Goal: Task Accomplishment & Management: Use online tool/utility

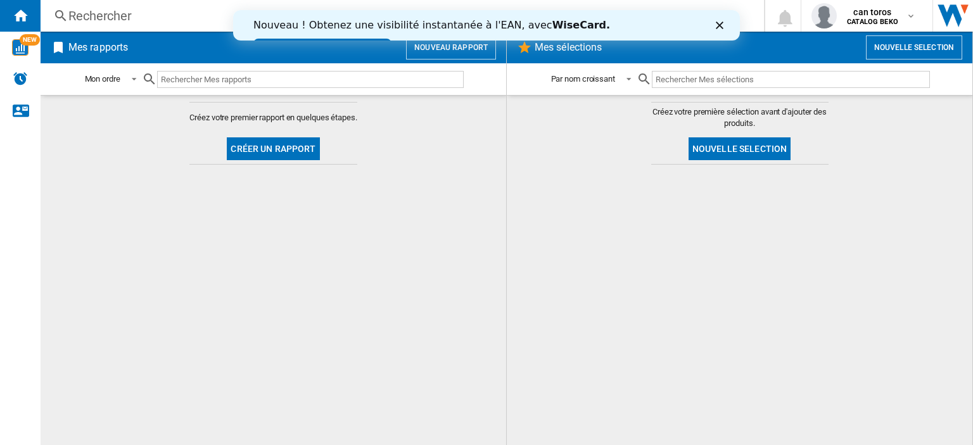
click at [720, 27] on icon "Fermer" at bounding box center [720, 26] width 8 height 8
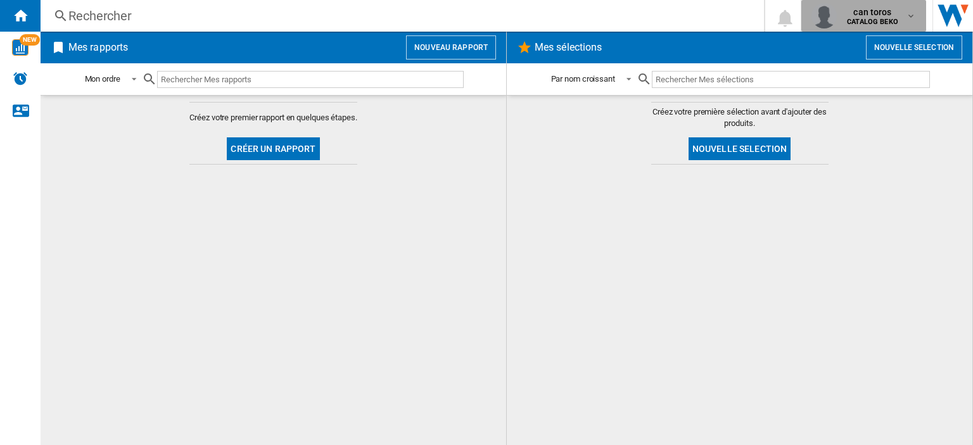
click at [875, 18] on b "CATALOG BEKO" at bounding box center [872, 22] width 51 height 8
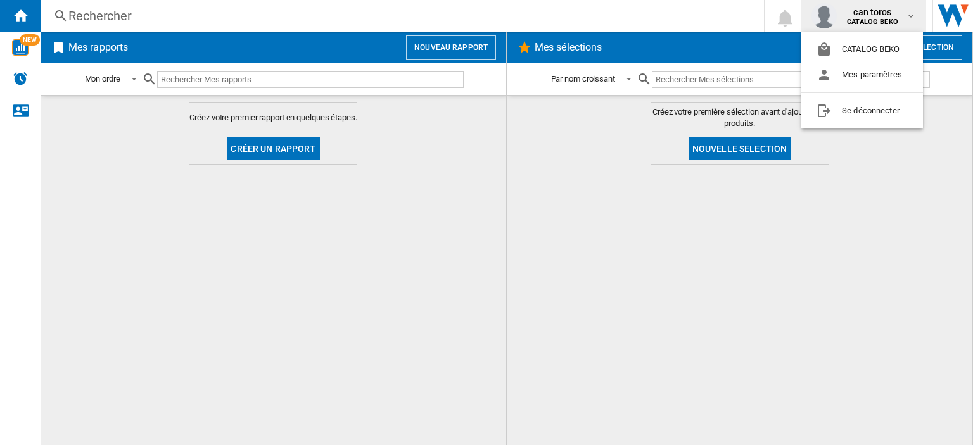
click at [591, 191] on md-backdrop at bounding box center [486, 222] width 973 height 445
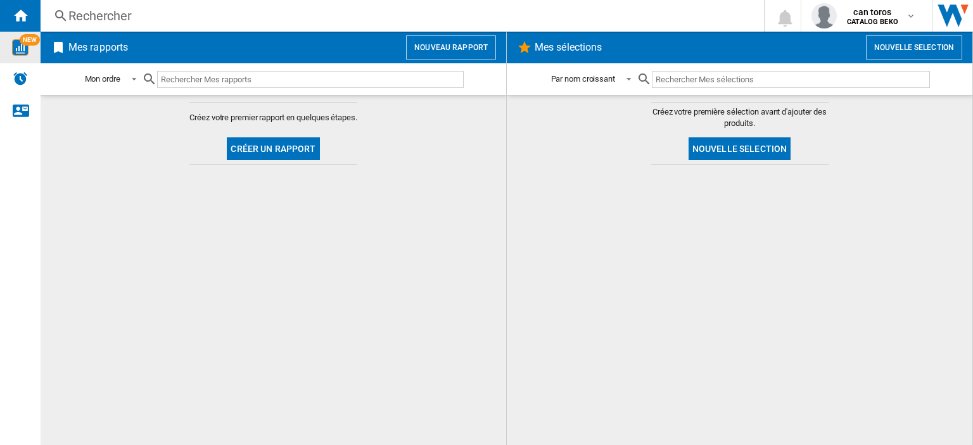
click at [20, 53] on img "WiseCard" at bounding box center [20, 47] width 16 height 16
click at [22, 116] on ng-md-icon "Nous contacter" at bounding box center [20, 110] width 15 height 15
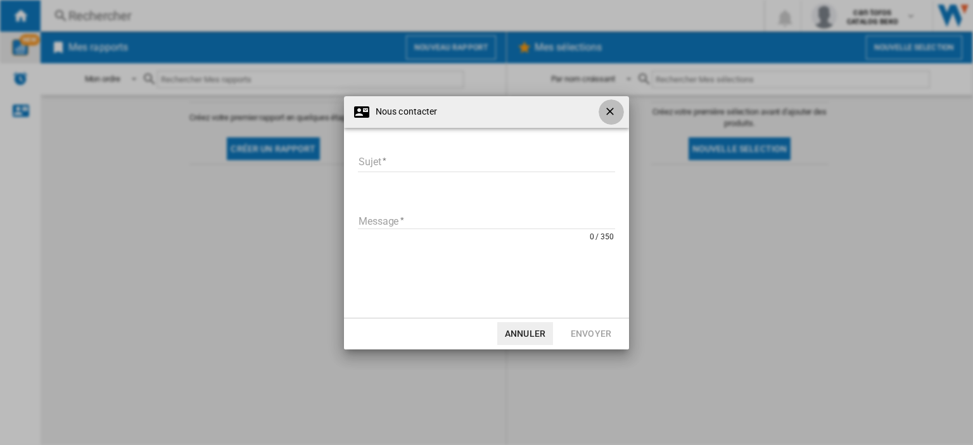
click at [613, 110] on ng-md-icon "getI18NText('BUTTONS.CLOSE_DIALOG')" at bounding box center [611, 112] width 15 height 15
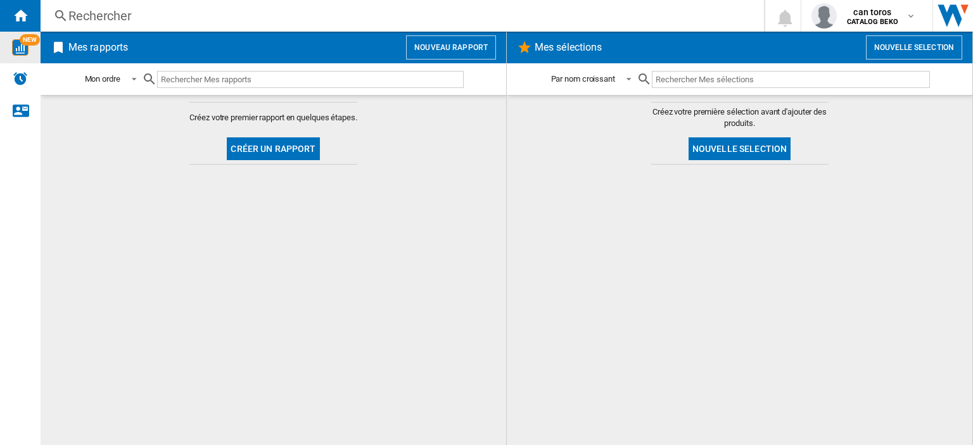
click at [5, 47] on div "NEW" at bounding box center [20, 47] width 41 height 16
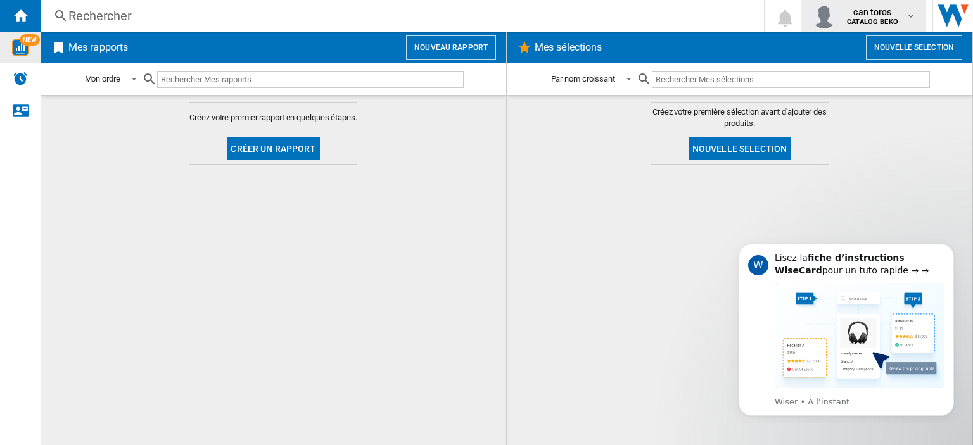
click at [908, 18] on md-icon "button" at bounding box center [911, 16] width 10 height 10
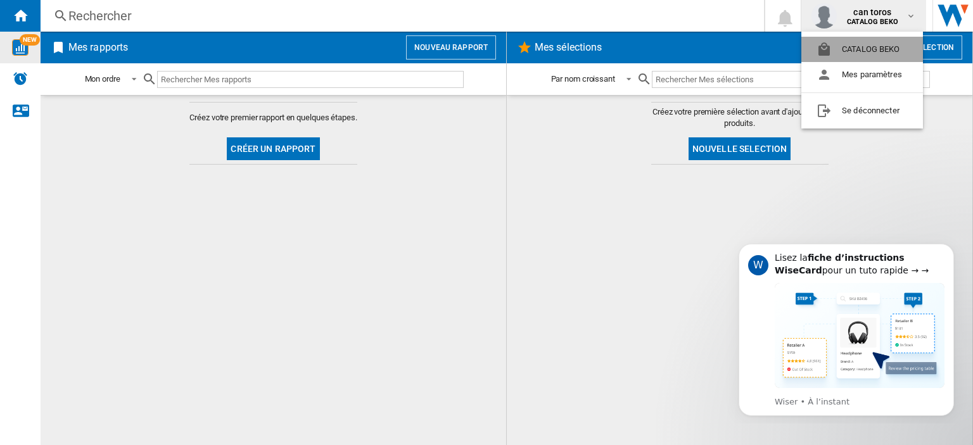
click at [878, 48] on button "CATALOG BEKO" at bounding box center [863, 49] width 122 height 25
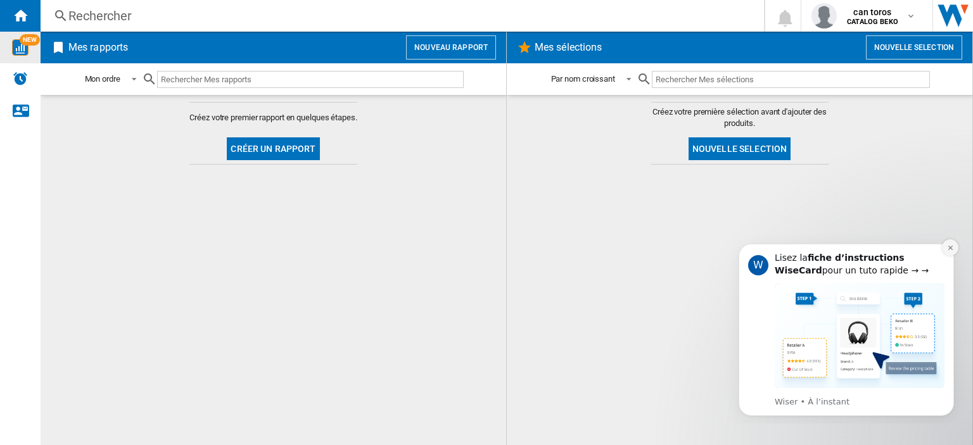
click at [950, 247] on icon "Dismiss notification" at bounding box center [950, 248] width 4 height 4
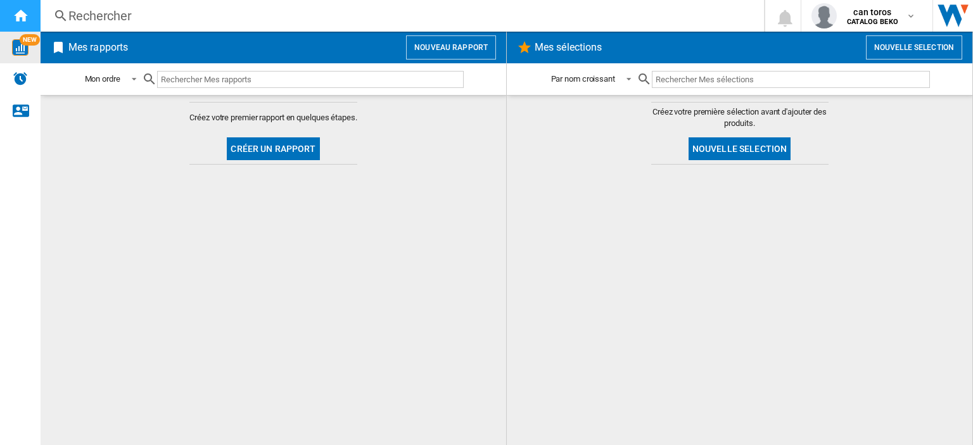
click at [23, 20] on ng-md-icon "Accueil" at bounding box center [20, 15] width 15 height 15
click at [456, 53] on button "Nouveau rapport" at bounding box center [451, 47] width 90 height 24
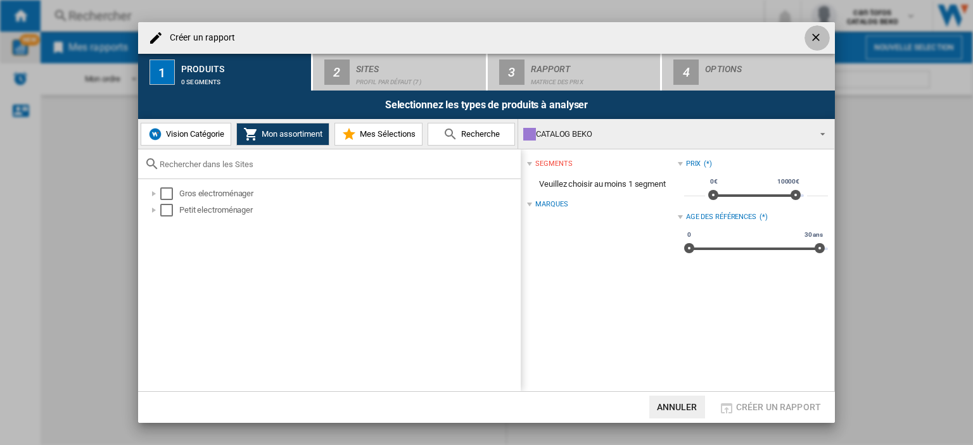
click at [819, 36] on ng-md-icon "getI18NText('BUTTONS.CLOSE_DIALOG')" at bounding box center [817, 38] width 15 height 15
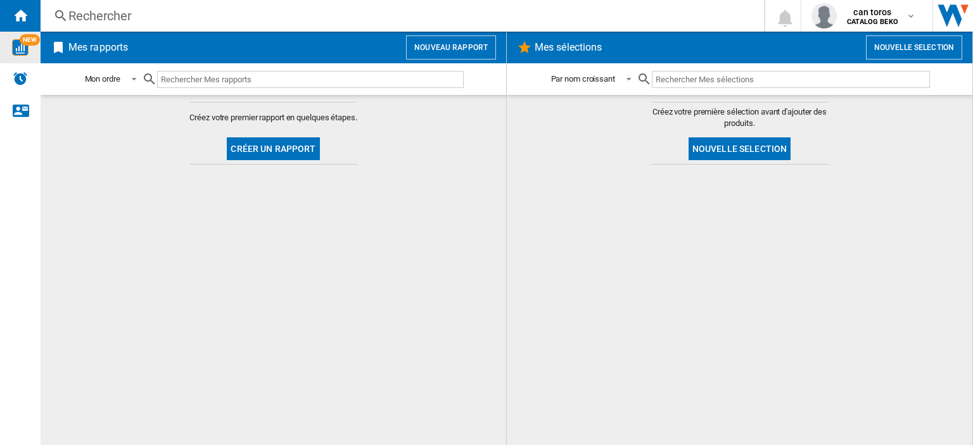
click at [581, 46] on h2 "Mes sélections" at bounding box center [568, 47] width 72 height 24
click at [271, 142] on button "Créer un rapport" at bounding box center [273, 149] width 93 height 23
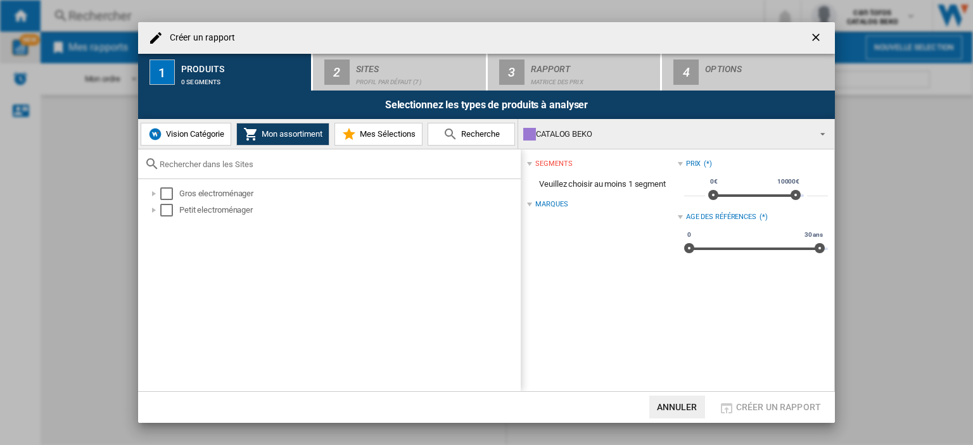
click at [816, 32] on ng-md-icon "getI18NText('BUTTONS.CLOSE_DIALOG')" at bounding box center [817, 38] width 15 height 15
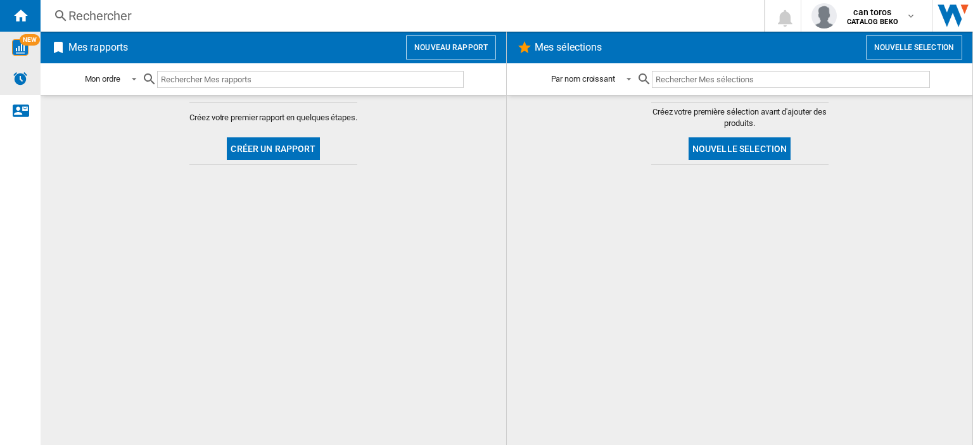
click at [34, 80] on div "Alertes" at bounding box center [20, 79] width 41 height 32
click at [110, 78] on div "Mon ordre" at bounding box center [102, 80] width 35 height 10
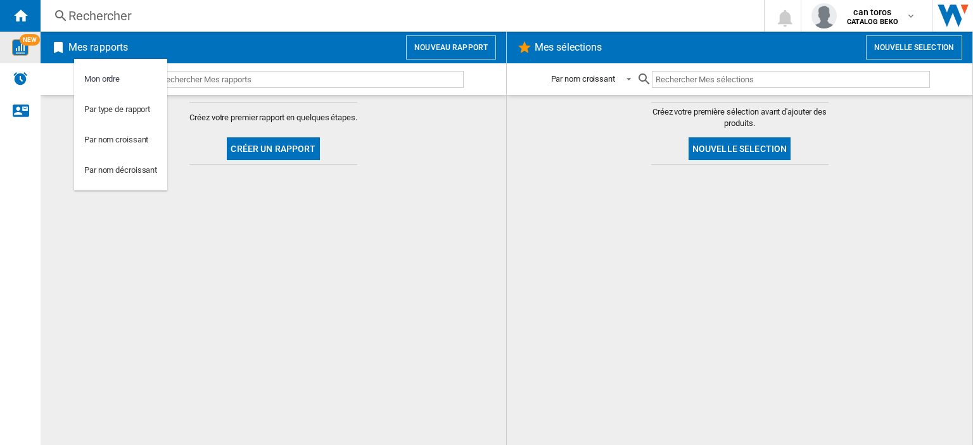
click at [106, 229] on md-backdrop at bounding box center [486, 222] width 973 height 445
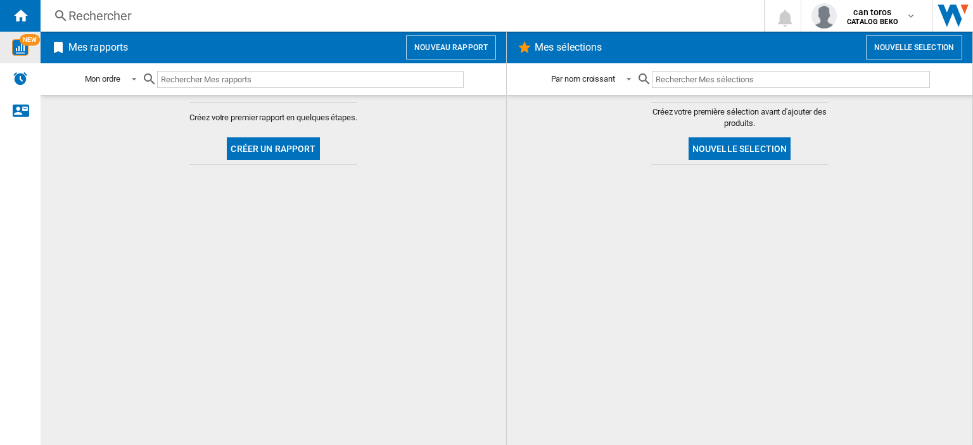
click at [710, 80] on input "text" at bounding box center [791, 79] width 278 height 17
click at [962, 20] on img "Aller sur wiser.com" at bounding box center [953, 16] width 40 height 32
click at [436, 54] on button "Nouveau rapport" at bounding box center [451, 47] width 90 height 24
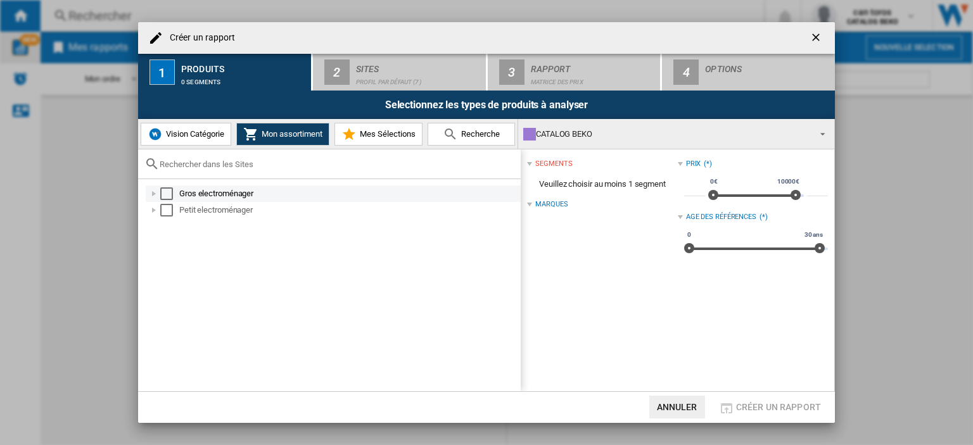
click at [173, 193] on md-checkbox "Select" at bounding box center [169, 194] width 19 height 13
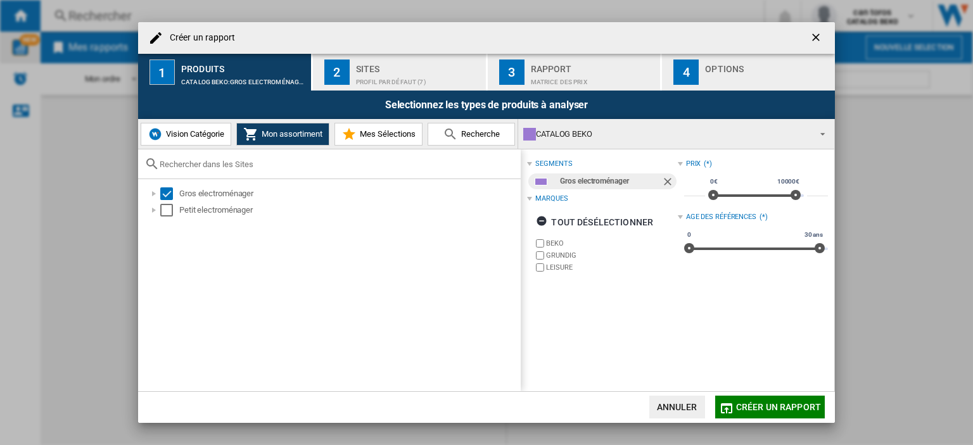
click at [768, 403] on span "Créer un rapport" at bounding box center [778, 407] width 85 height 10
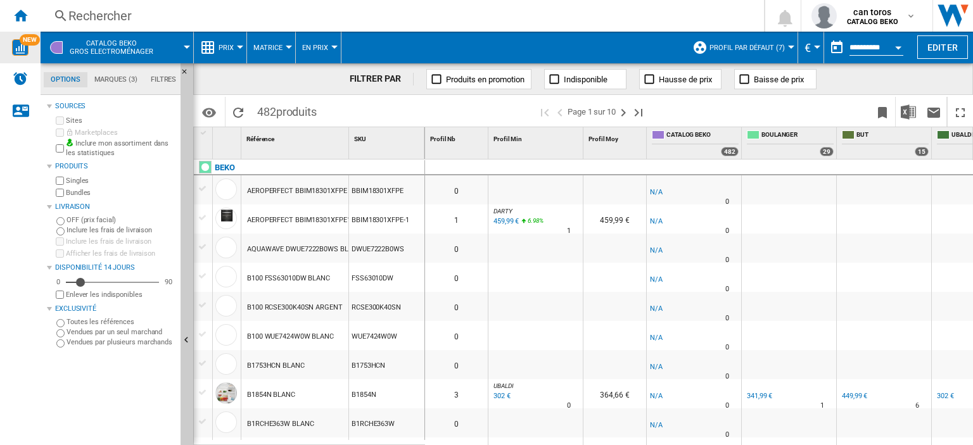
click at [158, 16] on div "Rechercher" at bounding box center [399, 16] width 663 height 18
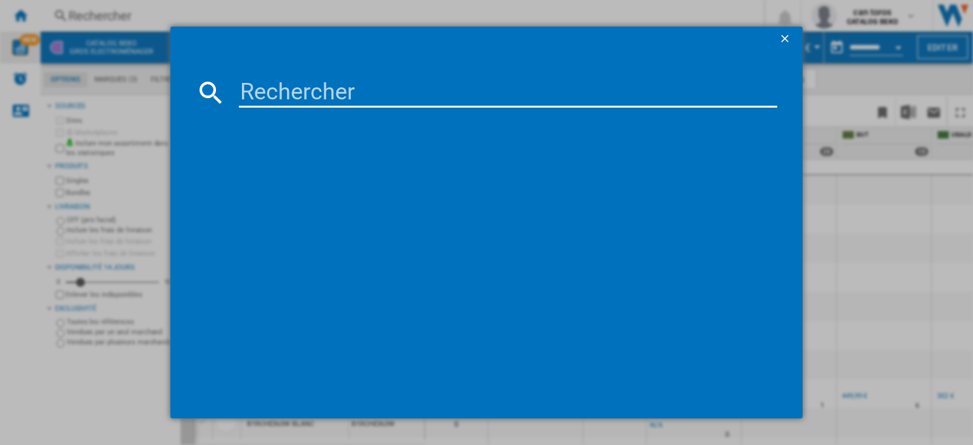
click at [275, 88] on input at bounding box center [508, 92] width 539 height 30
type input "lvv1347w"
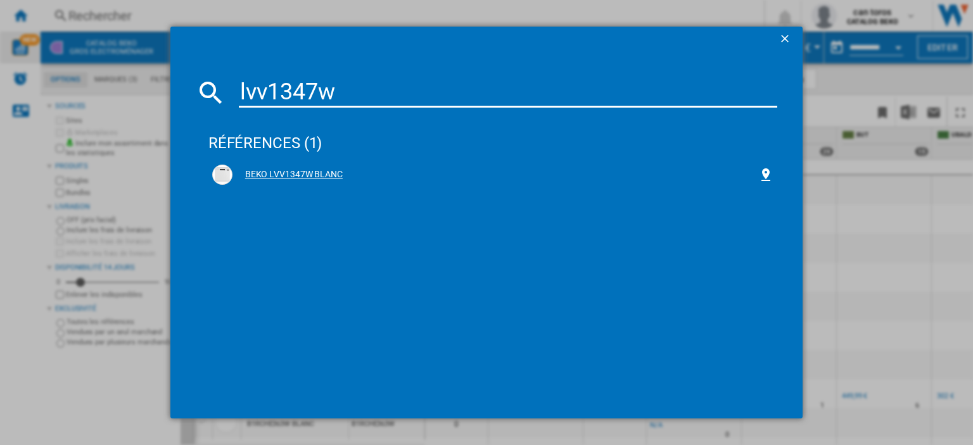
click at [250, 172] on div "BEKO LVV1347W BLANC" at bounding box center [496, 175] width 526 height 13
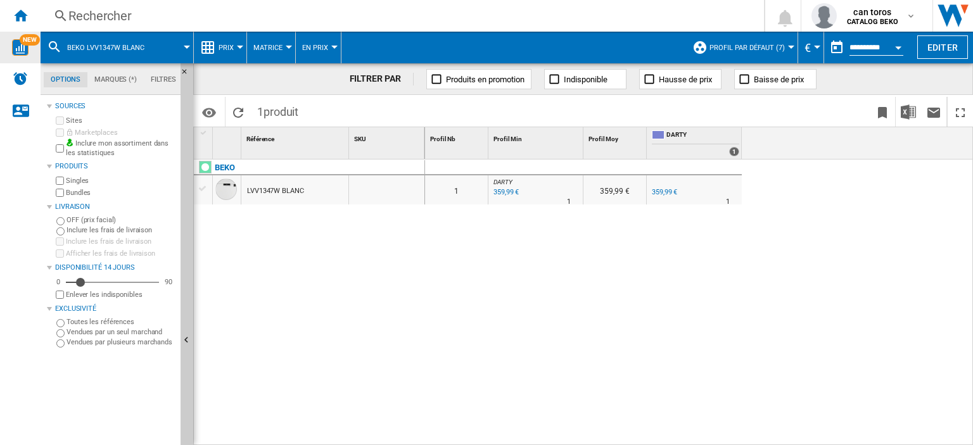
click at [316, 46] on span "En Prix" at bounding box center [315, 48] width 26 height 8
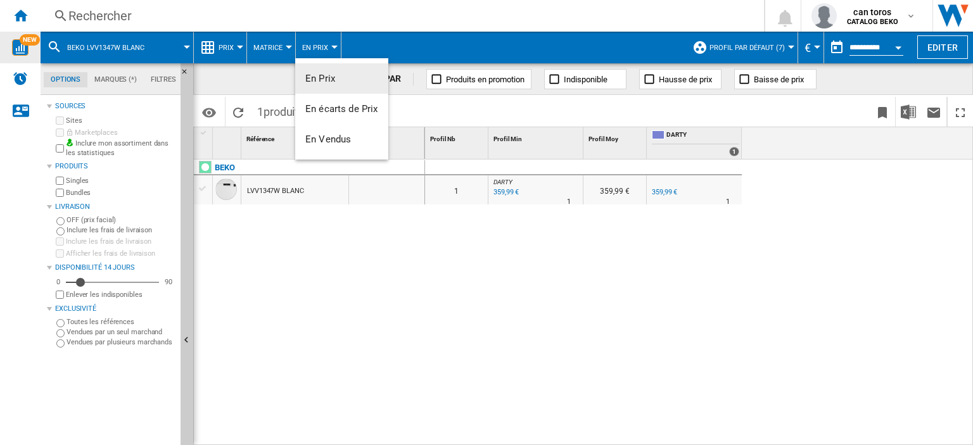
click at [232, 40] on md-backdrop at bounding box center [486, 222] width 973 height 445
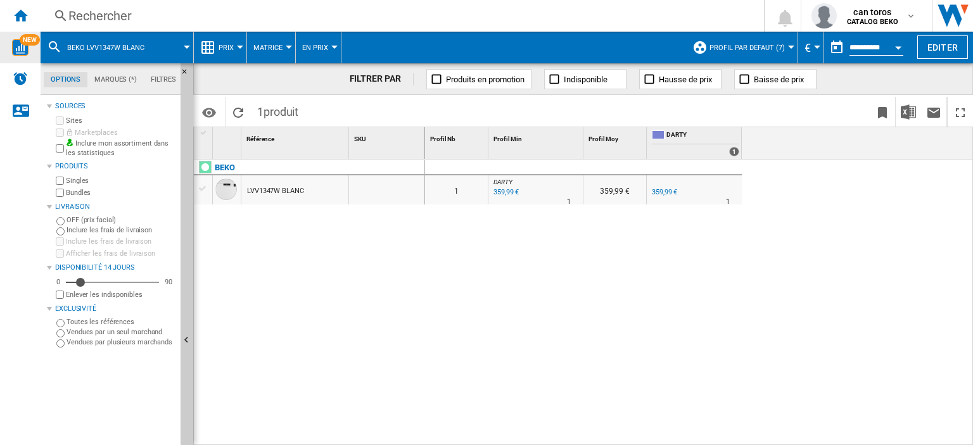
click at [233, 44] on span "Prix" at bounding box center [226, 48] width 15 height 8
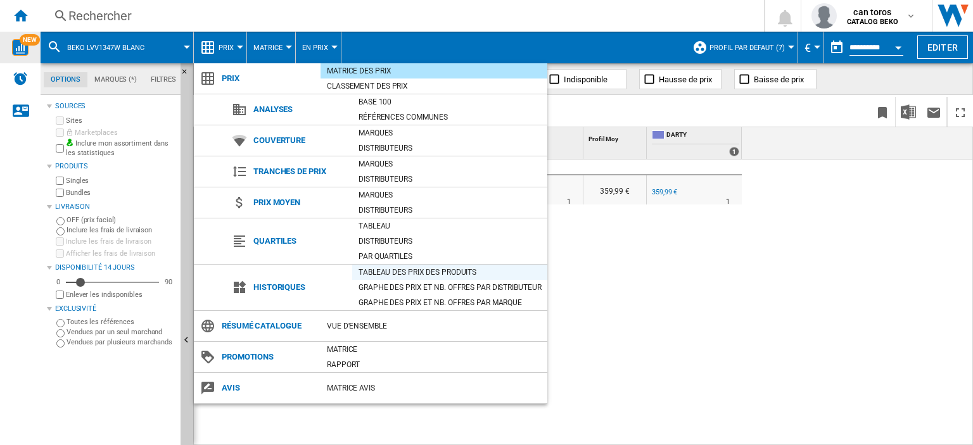
click at [380, 273] on div "Tableau des prix des produits" at bounding box center [449, 272] width 195 height 13
